Goal: Task Accomplishment & Management: Use online tool/utility

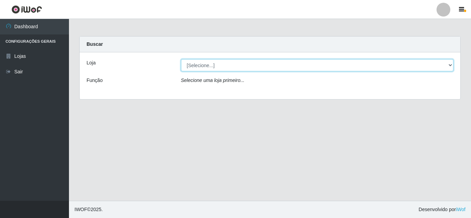
click at [257, 64] on select "[Selecione...] Queiroz Atacadão - [GEOGRAPHIC_DATA]" at bounding box center [317, 65] width 273 height 12
select select "225"
click at [181, 59] on select "[Selecione...] Queiroz Atacadão - [GEOGRAPHIC_DATA]" at bounding box center [317, 65] width 273 height 12
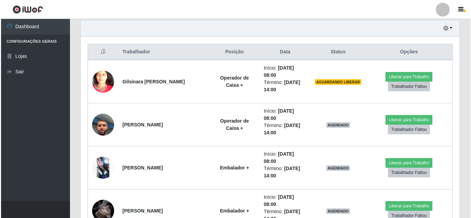
scroll to position [223, 0]
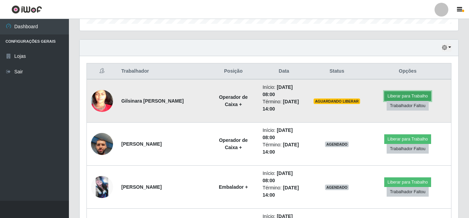
click at [402, 97] on button "Liberar para Trabalho" at bounding box center [407, 96] width 47 height 10
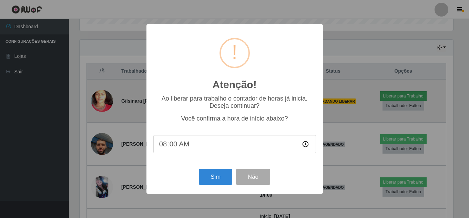
scroll to position [143, 375]
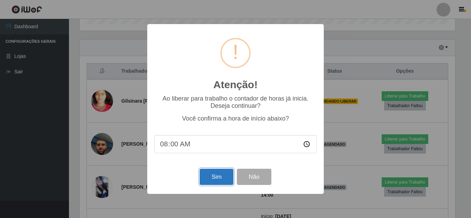
click at [214, 178] on button "Sim" at bounding box center [215, 177] width 33 height 16
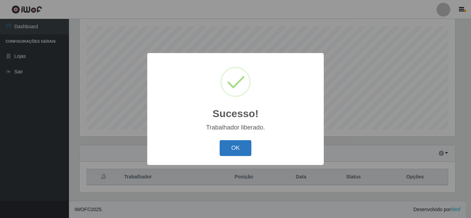
click at [246, 142] on button "OK" at bounding box center [235, 148] width 32 height 16
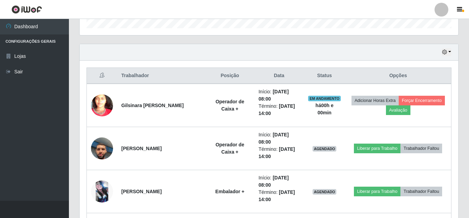
scroll to position [221, 0]
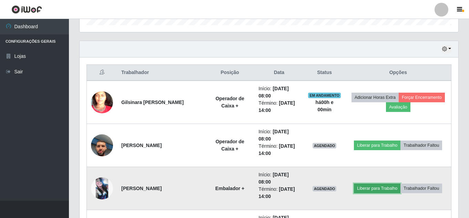
click at [400, 184] on button "Liberar para Trabalho" at bounding box center [377, 189] width 47 height 10
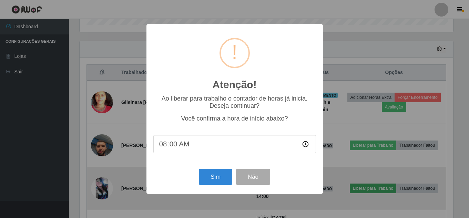
scroll to position [143, 375]
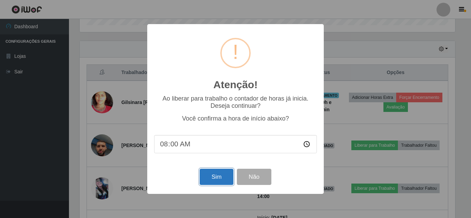
click at [215, 179] on button "Sim" at bounding box center [215, 177] width 33 height 16
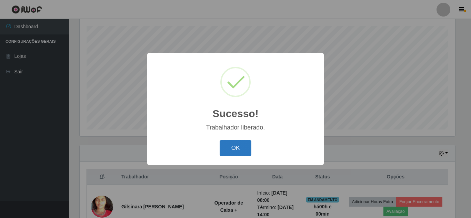
click at [238, 145] on button "OK" at bounding box center [235, 148] width 32 height 16
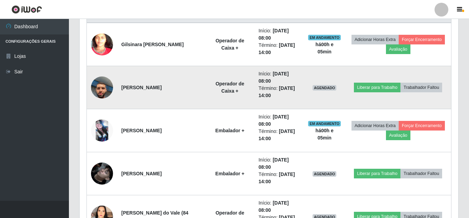
scroll to position [289, 0]
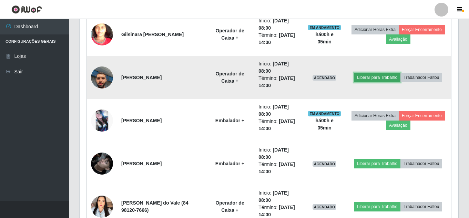
click at [400, 74] on button "Liberar para Trabalho" at bounding box center [377, 78] width 47 height 10
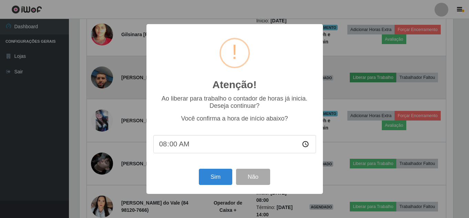
scroll to position [143, 375]
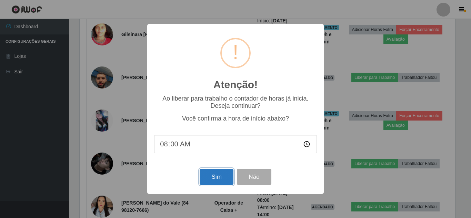
click at [220, 179] on button "Sim" at bounding box center [215, 177] width 33 height 16
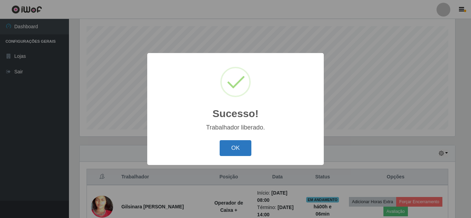
click at [242, 148] on button "OK" at bounding box center [235, 148] width 32 height 16
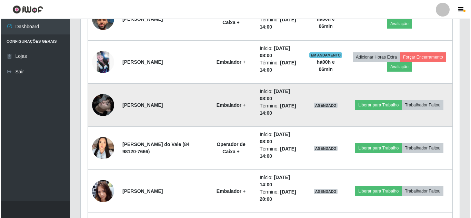
scroll to position [392, 0]
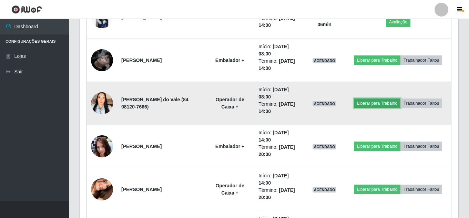
click at [400, 100] on button "Liberar para Trabalho" at bounding box center [377, 104] width 47 height 10
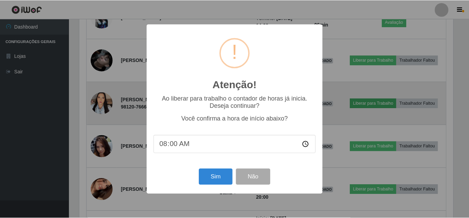
scroll to position [143, 375]
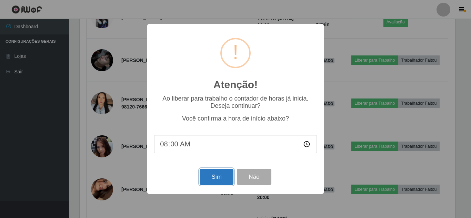
click at [220, 176] on button "Sim" at bounding box center [215, 177] width 33 height 16
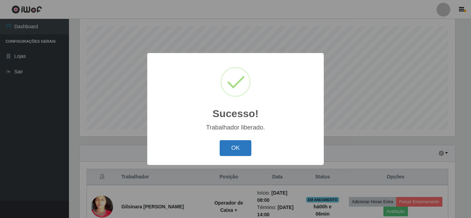
click at [237, 148] on button "OK" at bounding box center [235, 148] width 32 height 16
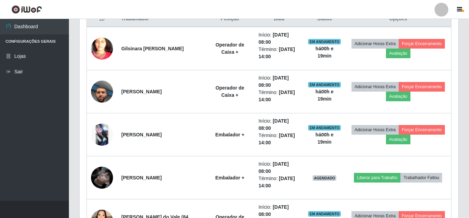
scroll to position [267, 0]
